Goal: Task Accomplishment & Management: Complete application form

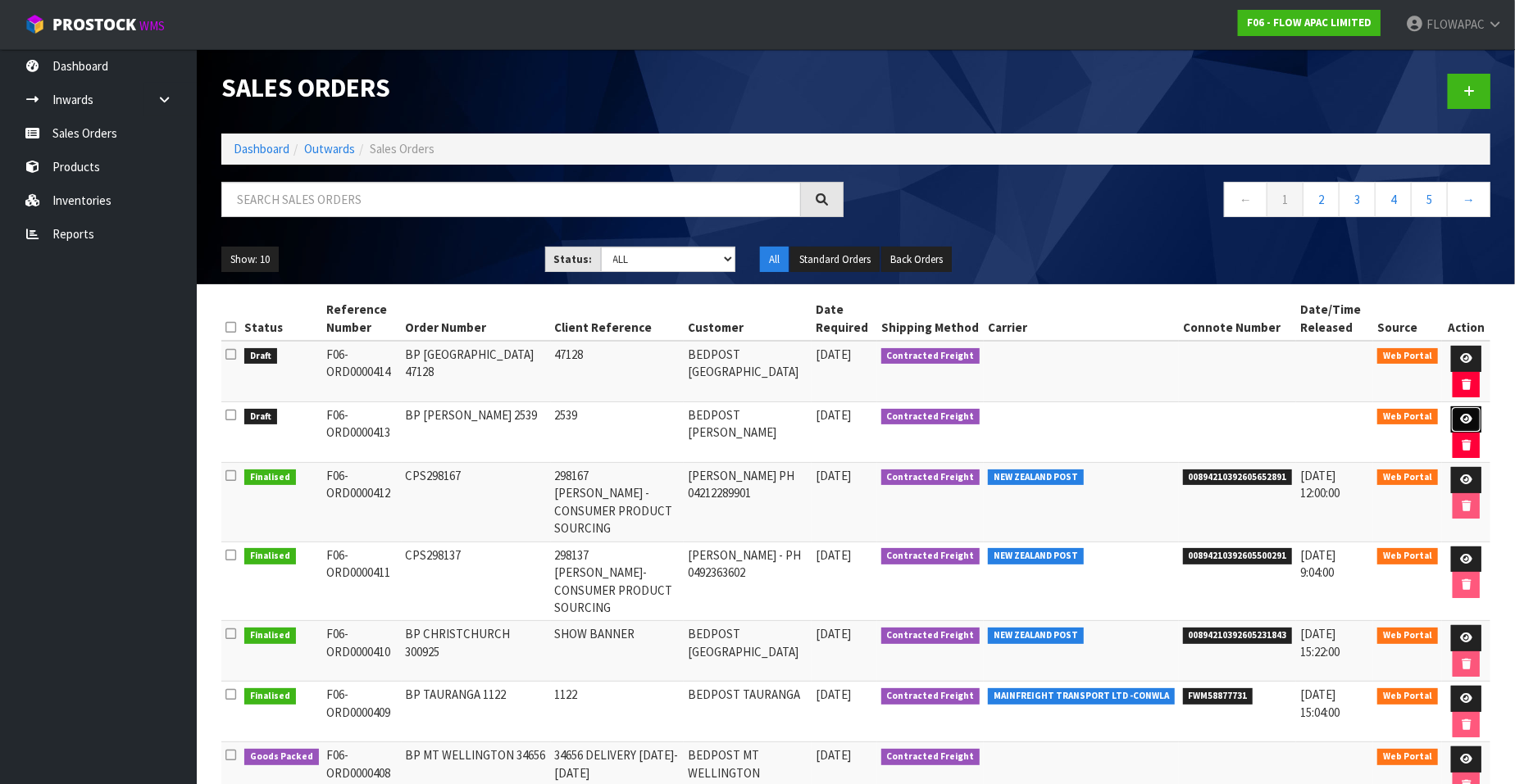
click at [1468, 413] on icon at bounding box center [1466, 419] width 12 height 10
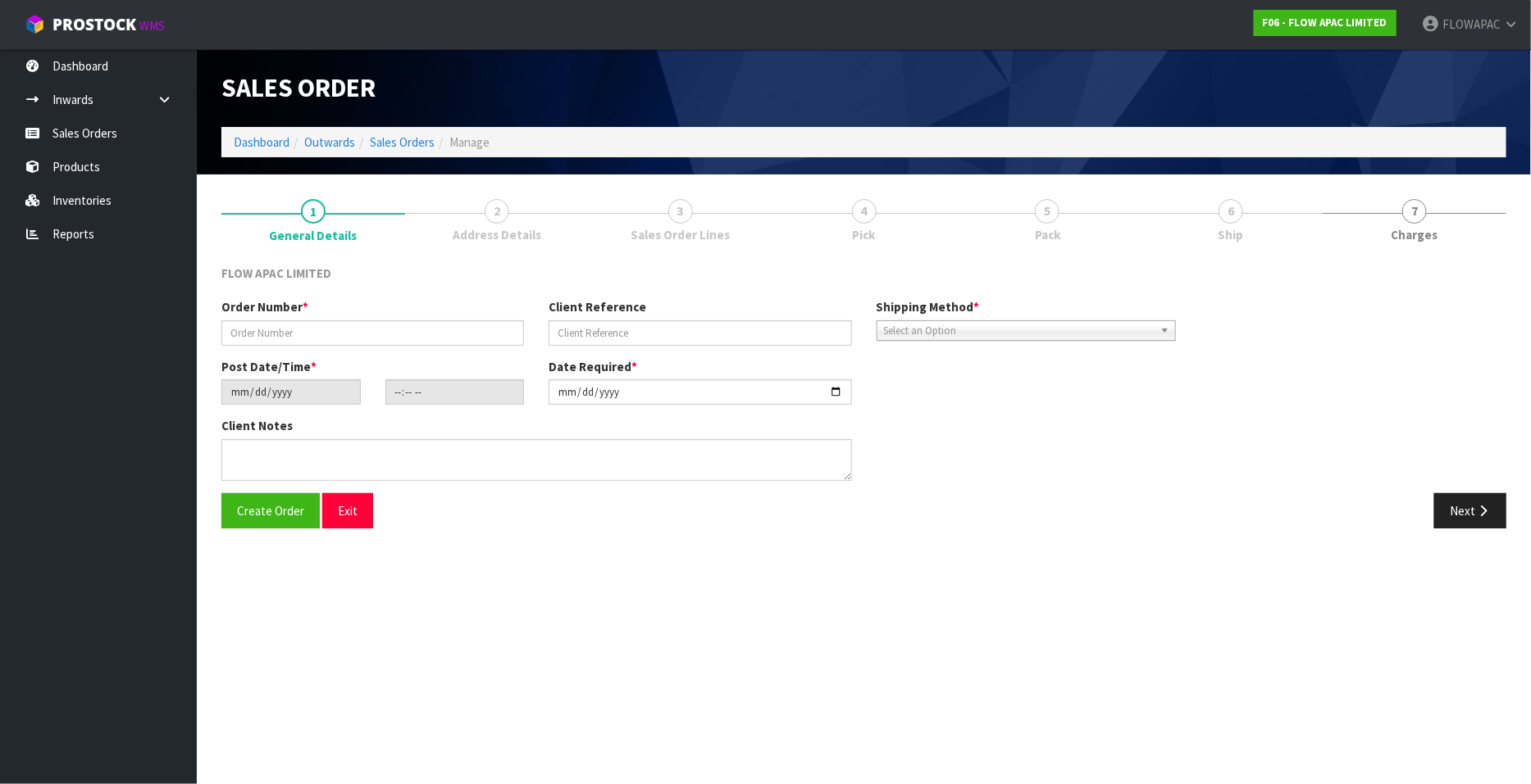
type input "BP [PERSON_NAME] 2539"
type input "2539"
type input "[DATE]"
type input "22:50:00.000"
type input "[DATE]"
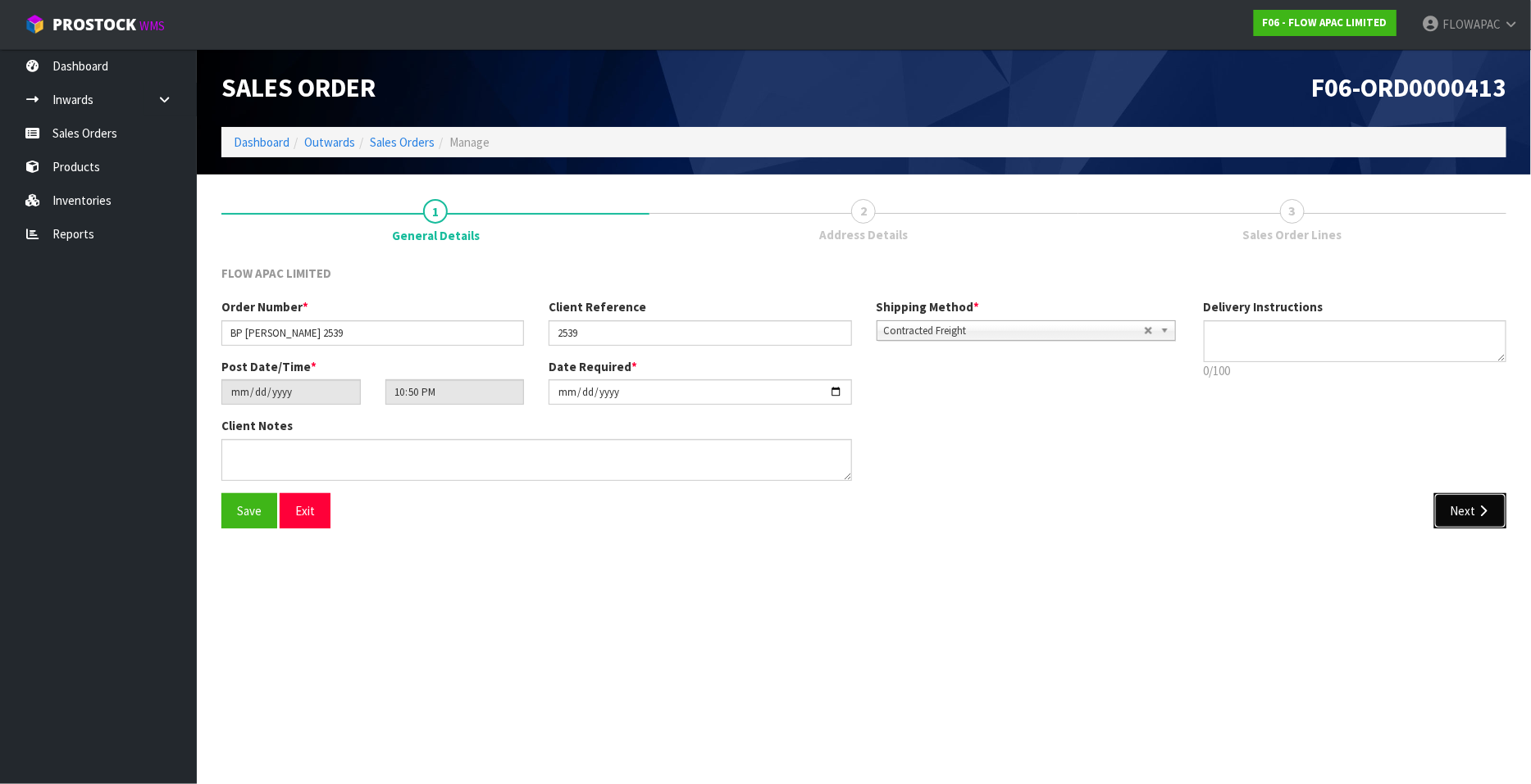
click at [1477, 511] on icon "button" at bounding box center [1483, 511] width 15 height 12
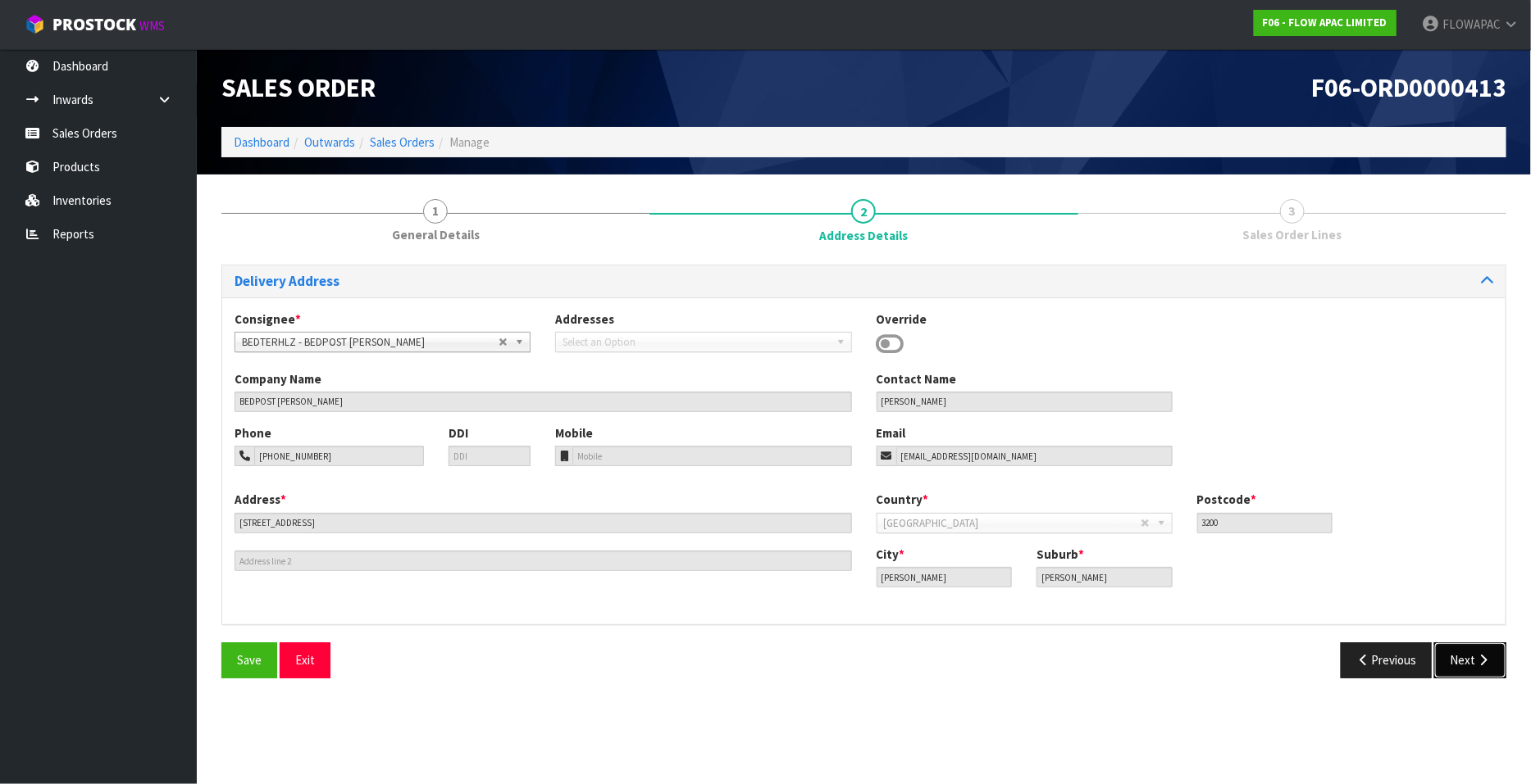
click at [1460, 659] on button "Next" at bounding box center [1470, 659] width 72 height 35
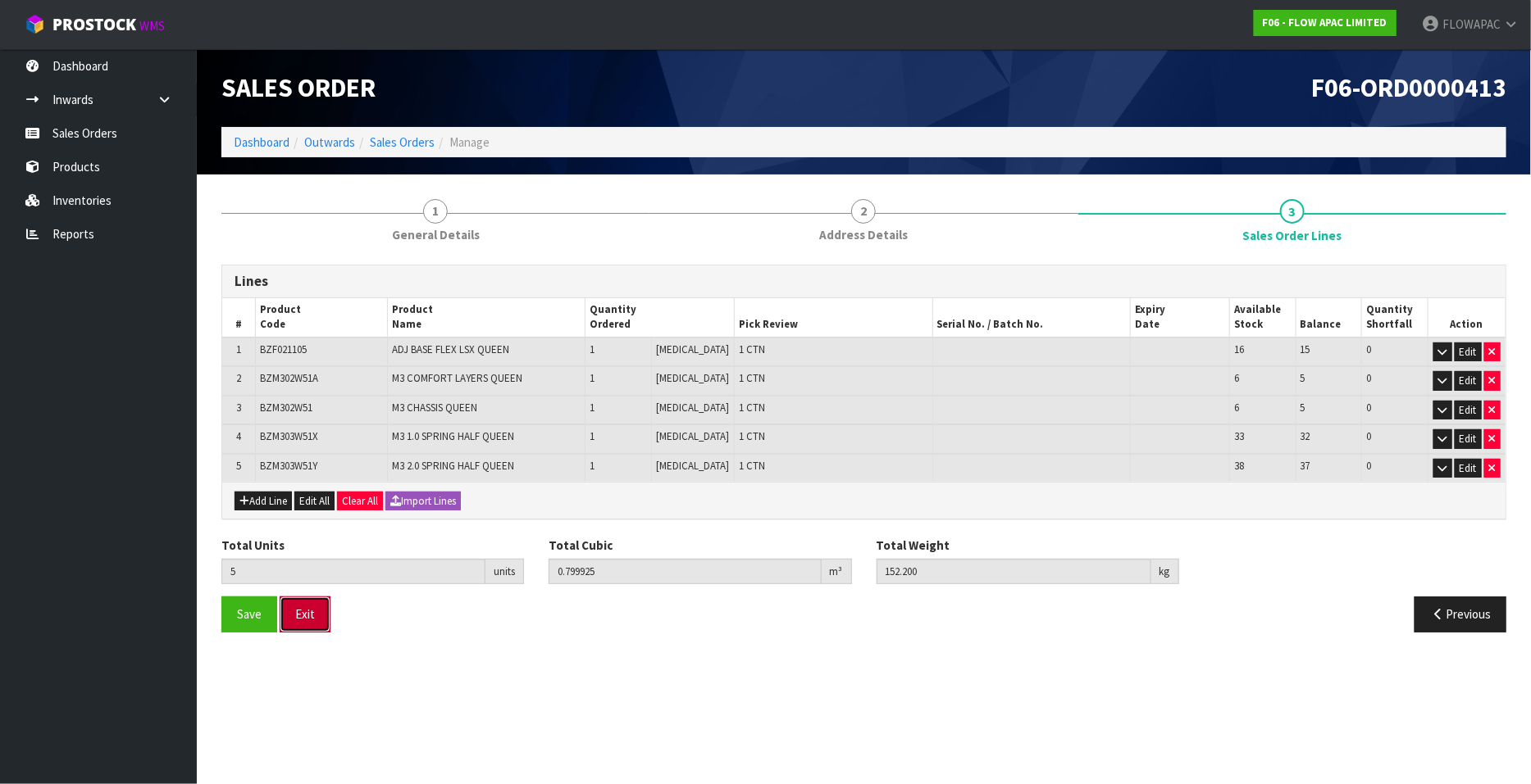
click at [308, 608] on button "Exit" at bounding box center [304, 614] width 51 height 35
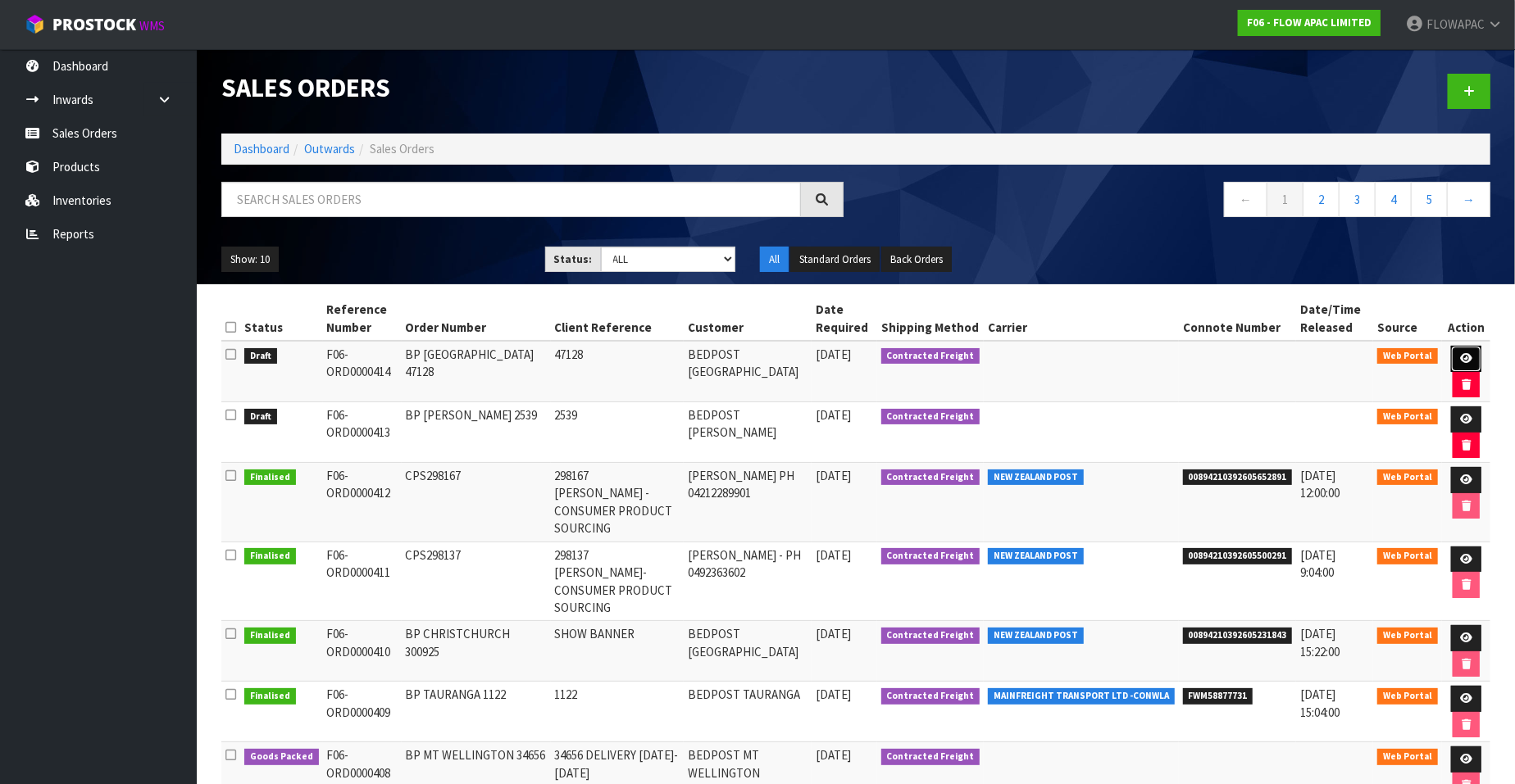
click at [1469, 357] on icon at bounding box center [1466, 358] width 12 height 10
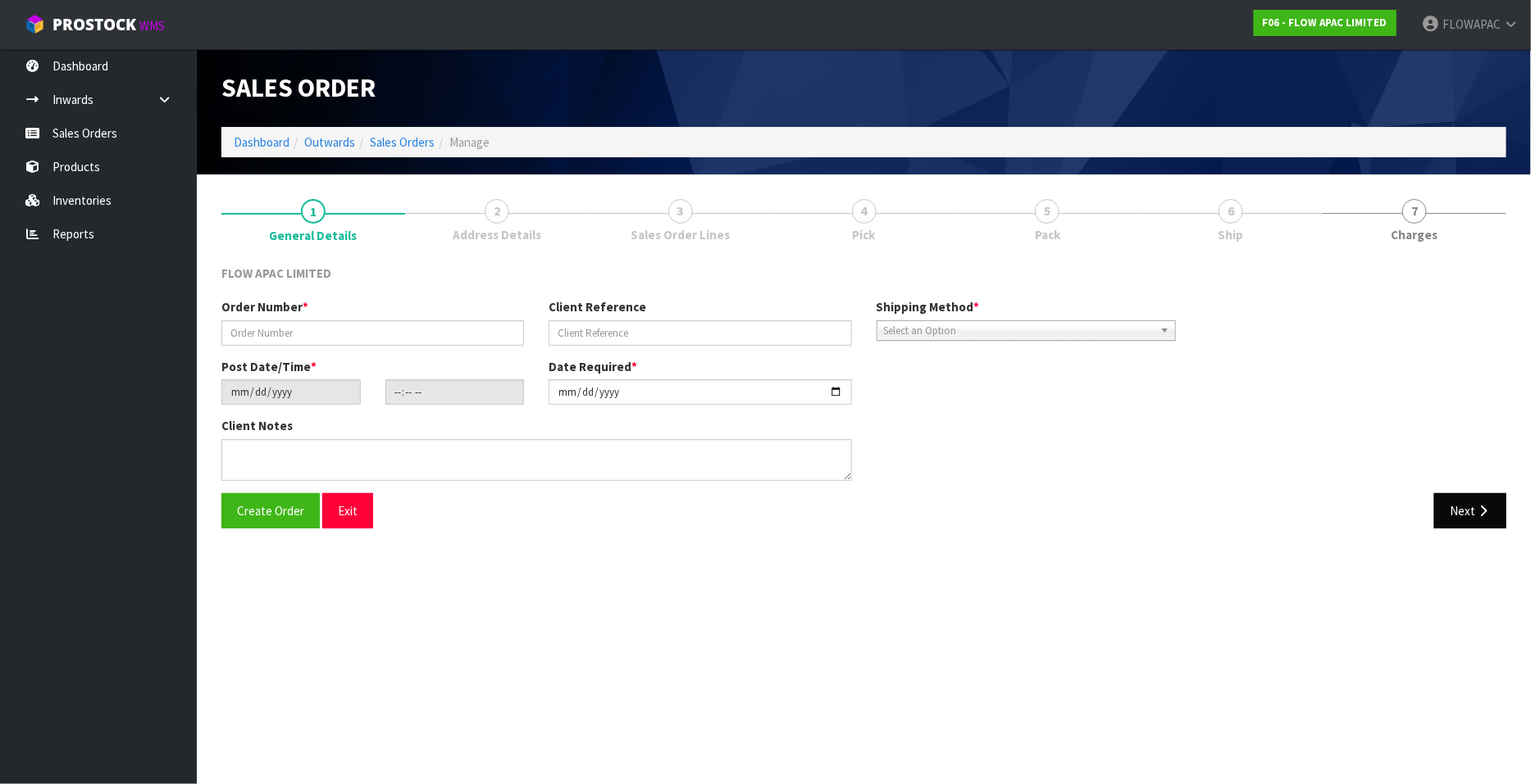
type input "BP [GEOGRAPHIC_DATA] 47128"
type input "47128"
type input "[DATE]"
type input "23:51:00.000"
type input "[DATE]"
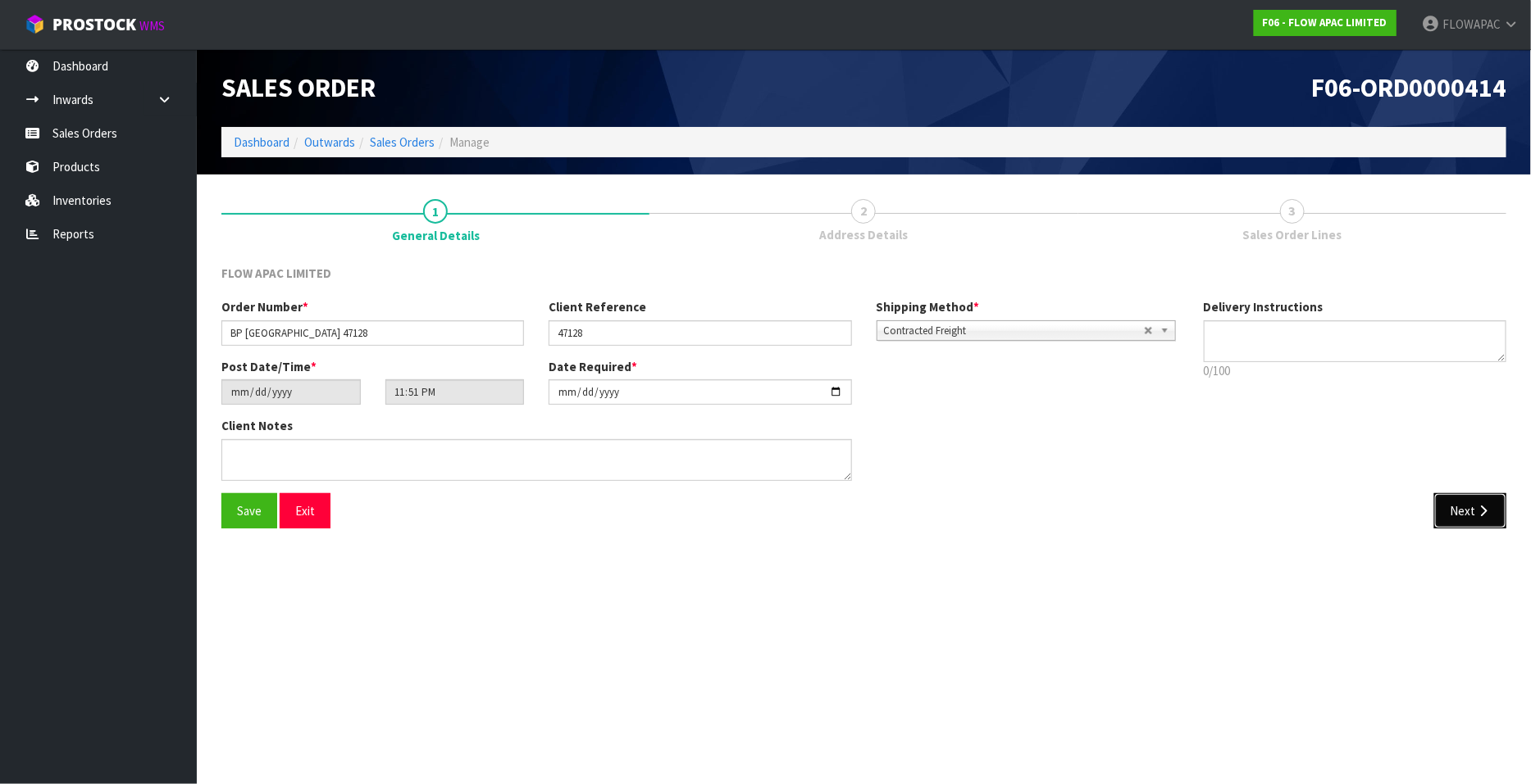
click at [1471, 509] on button "Next" at bounding box center [1470, 511] width 72 height 35
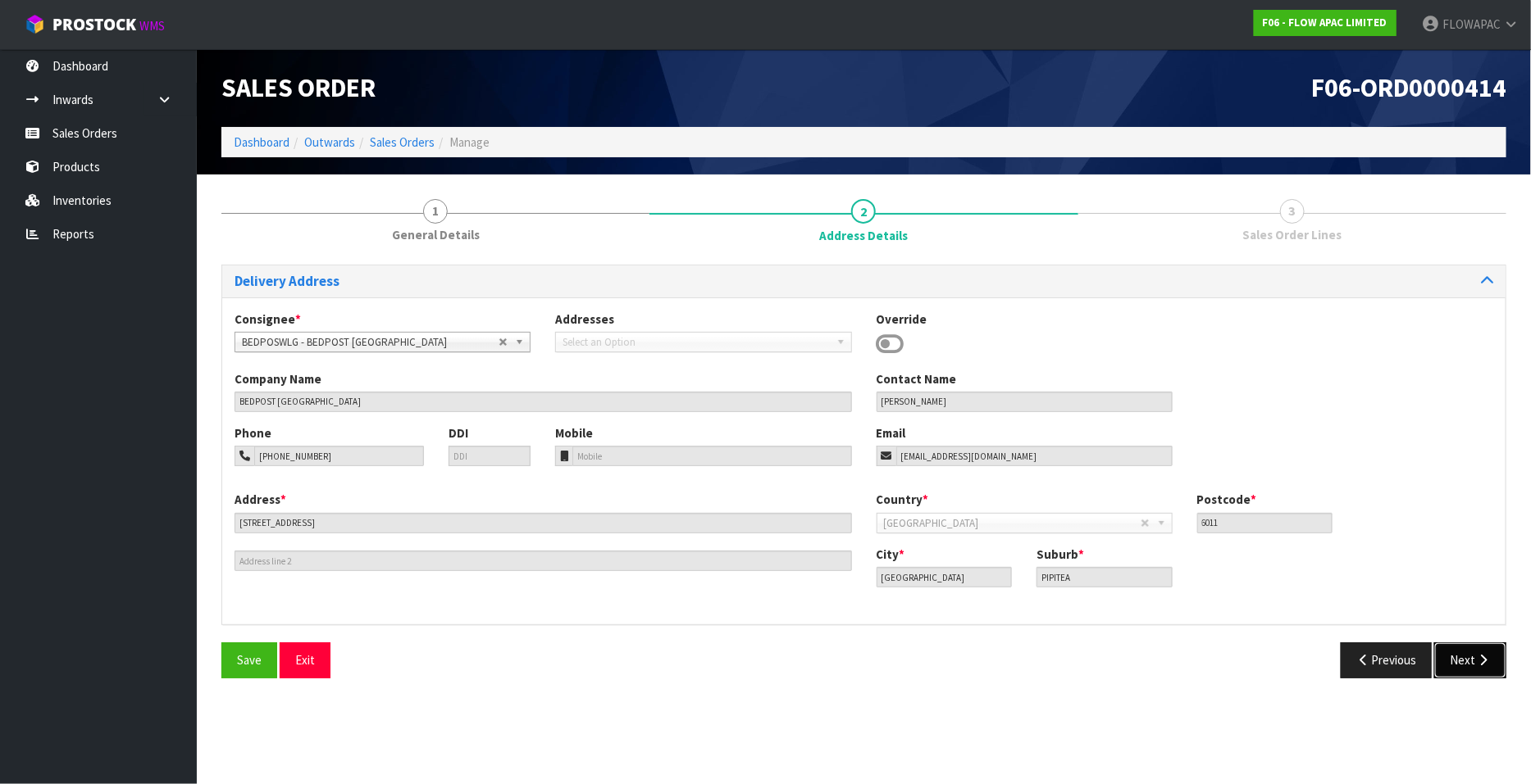
click at [1476, 654] on icon "button" at bounding box center [1483, 660] width 15 height 12
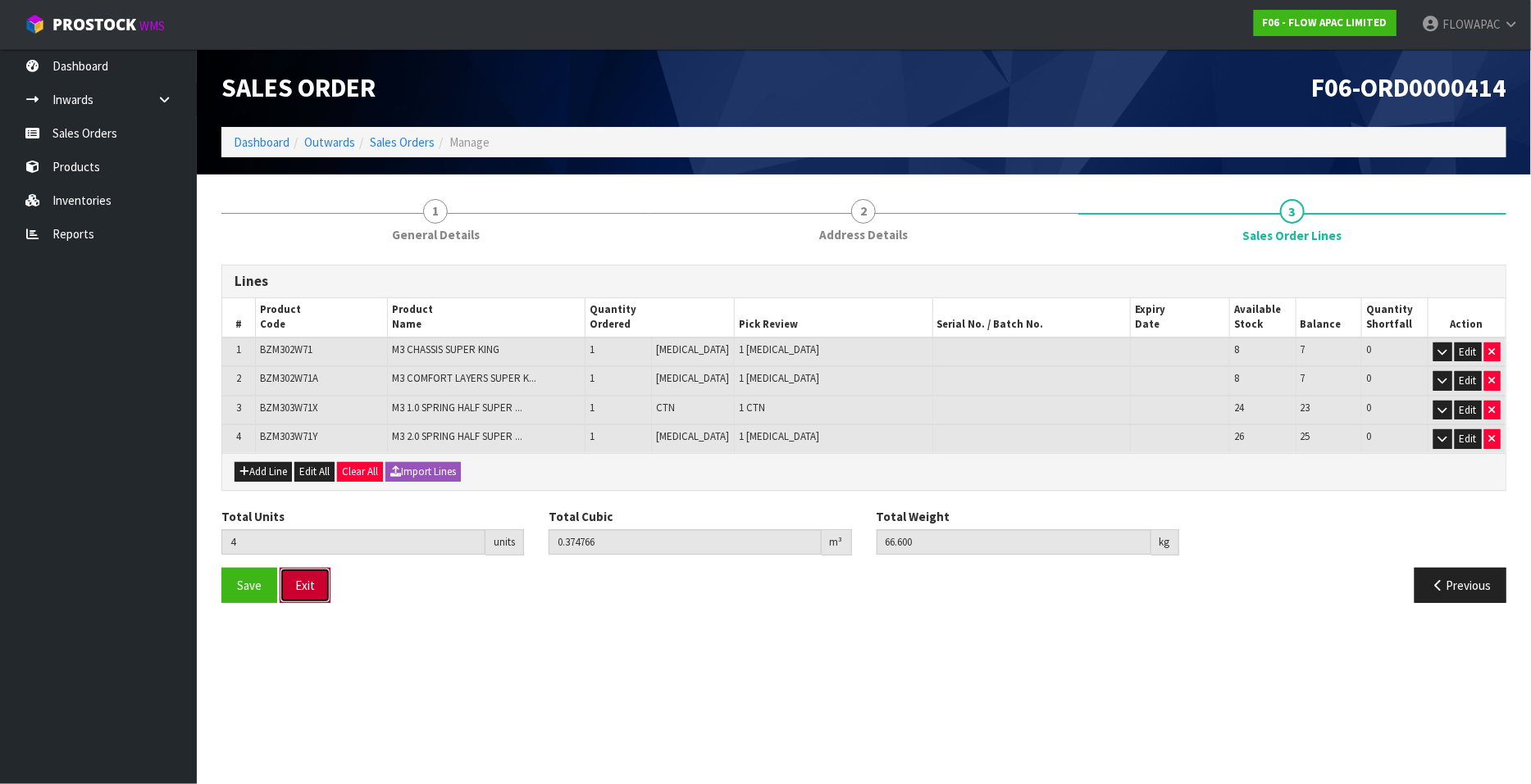
click at [299, 571] on button "Exit" at bounding box center [304, 585] width 51 height 35
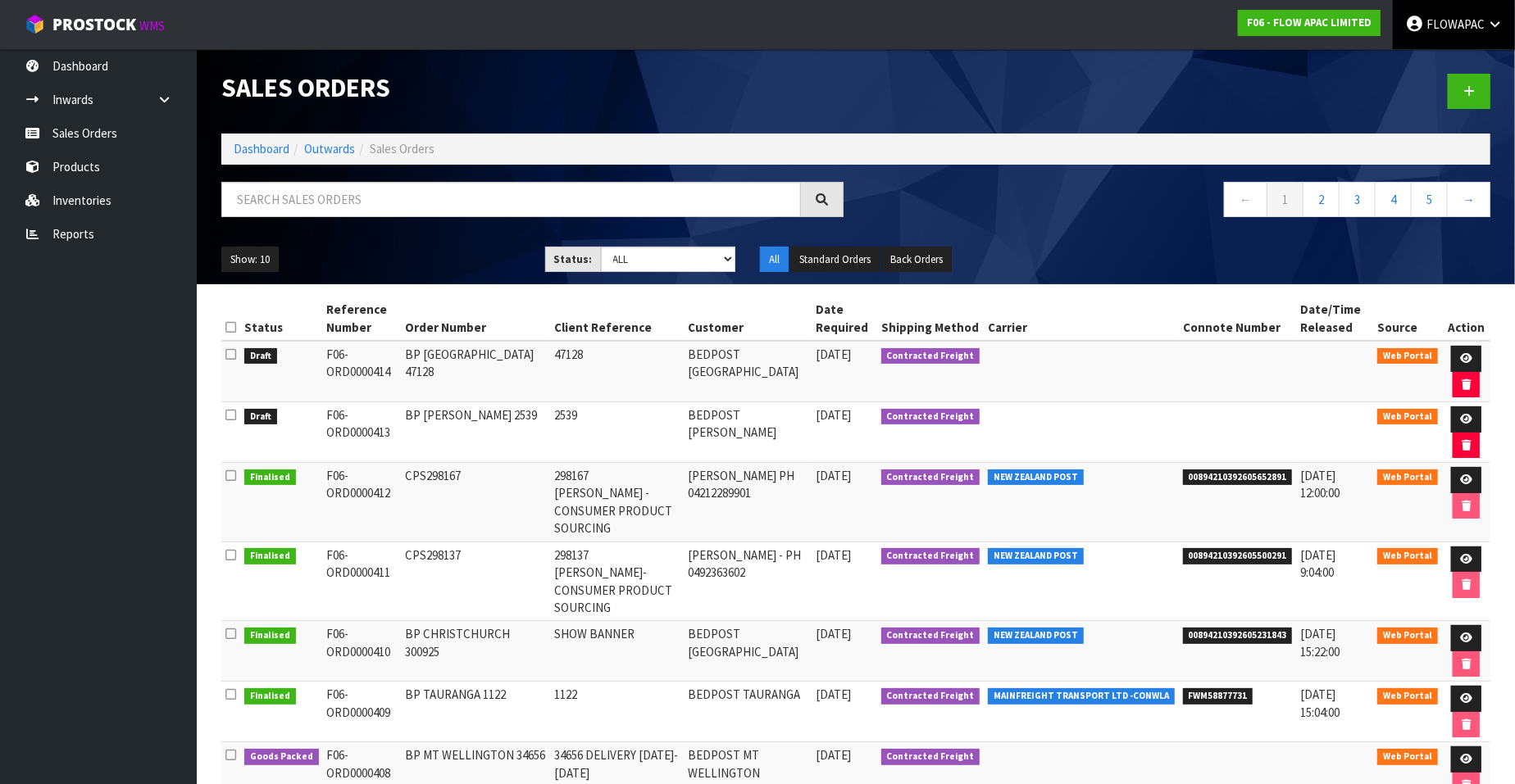
click at [1461, 32] on link "FLOWAPAC" at bounding box center [1454, 24] width 122 height 49
click at [1440, 63] on link "Logout" at bounding box center [1449, 65] width 130 height 22
